Goal: Information Seeking & Learning: Find specific fact

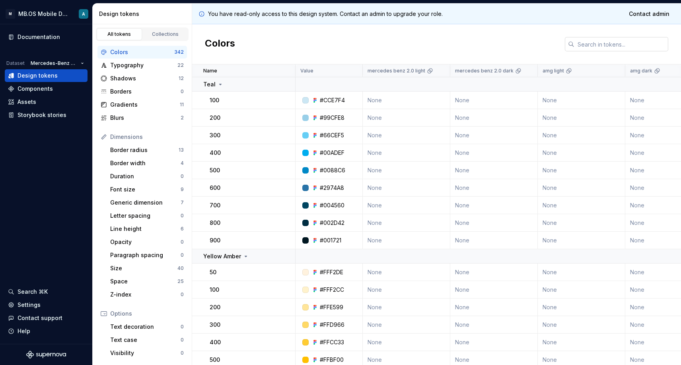
click at [615, 40] on input "text" at bounding box center [621, 44] width 94 height 14
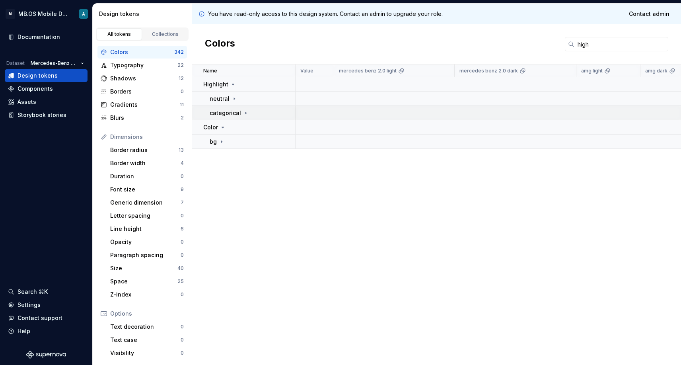
click at [220, 111] on p "categorical" at bounding box center [225, 113] width 31 height 8
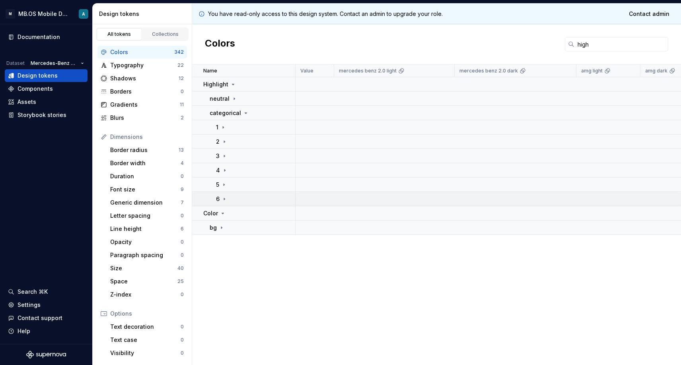
click at [231, 195] on div "6" at bounding box center [255, 199] width 79 height 8
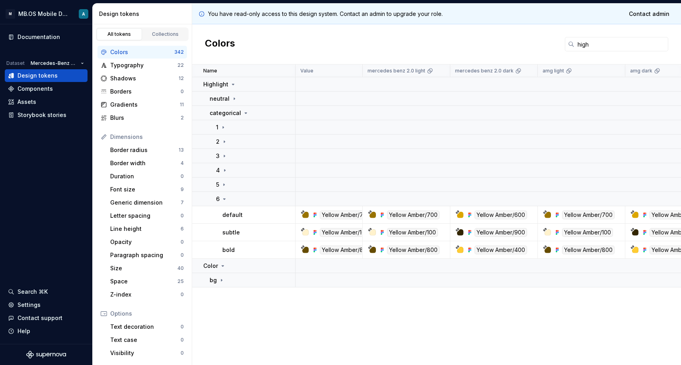
click at [585, 41] on input "high" at bounding box center [621, 44] width 94 height 14
type input "e"
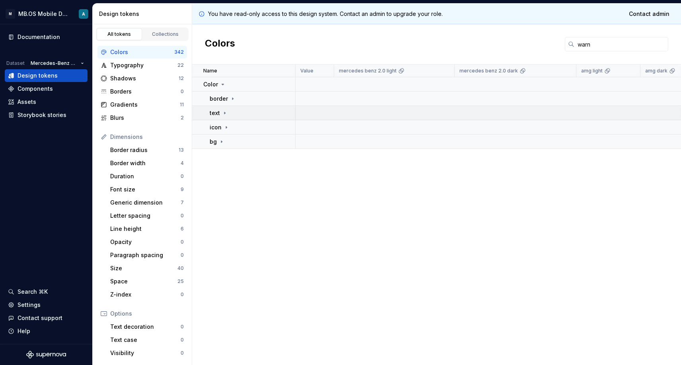
click at [231, 108] on td "text" at bounding box center [243, 113] width 103 height 14
click at [233, 123] on p "warning" at bounding box center [227, 127] width 23 height 8
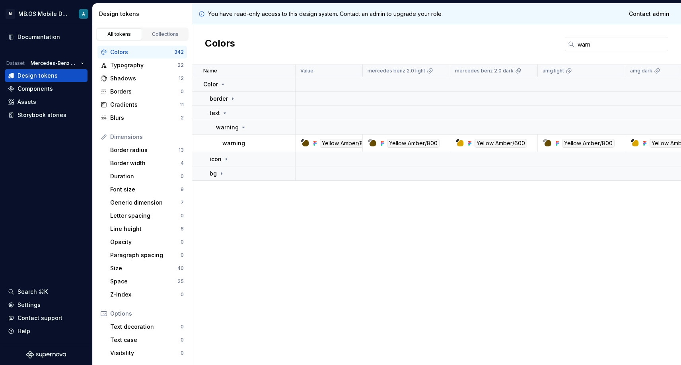
click at [601, 45] on input "warn" at bounding box center [621, 44] width 94 height 14
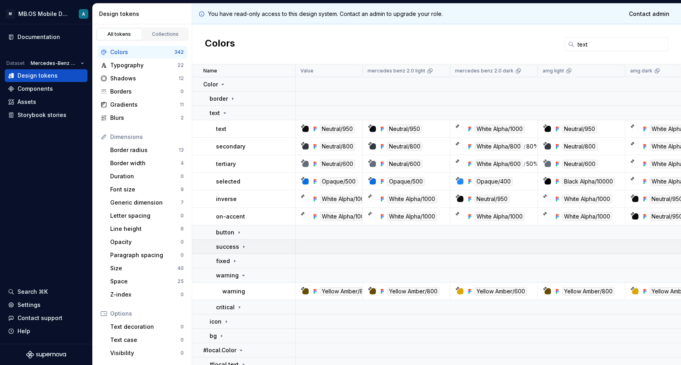
click at [241, 246] on icon at bounding box center [244, 246] width 6 height 6
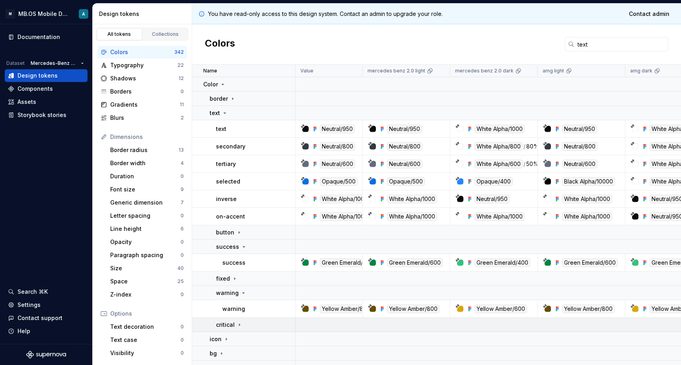
click at [599, 41] on input "text" at bounding box center [621, 44] width 94 height 14
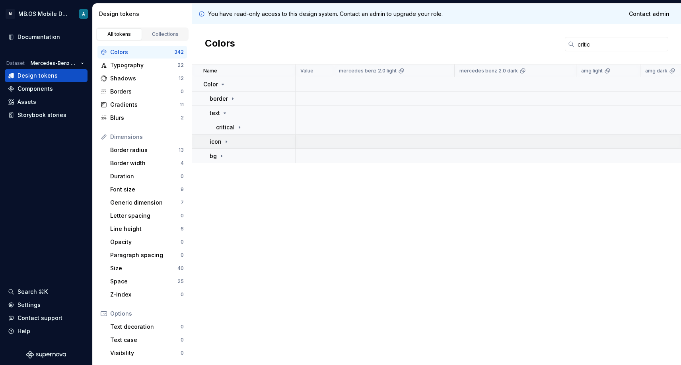
click at [217, 140] on p "icon" at bounding box center [216, 142] width 12 height 8
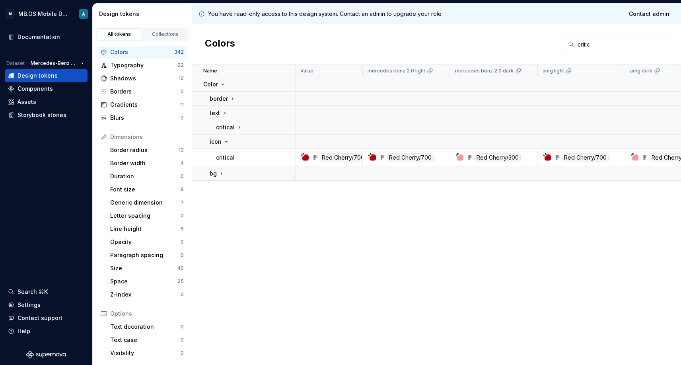
click at [594, 45] on input "critic" at bounding box center [621, 44] width 94 height 14
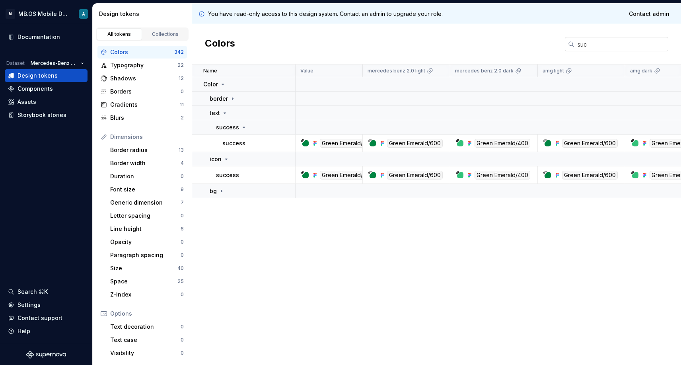
click at [587, 41] on input "suc" at bounding box center [621, 44] width 94 height 14
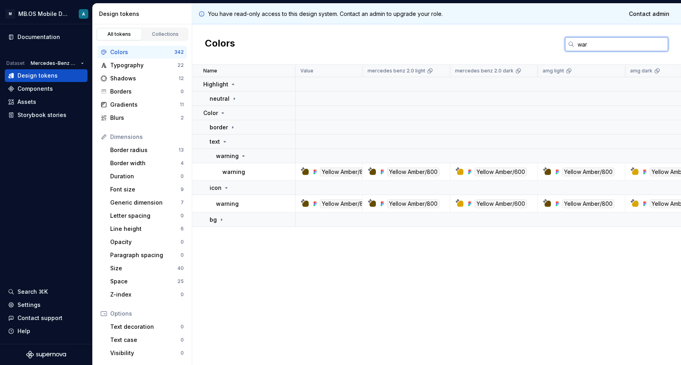
type input "warn"
